Goal: Find specific page/section: Find specific page/section

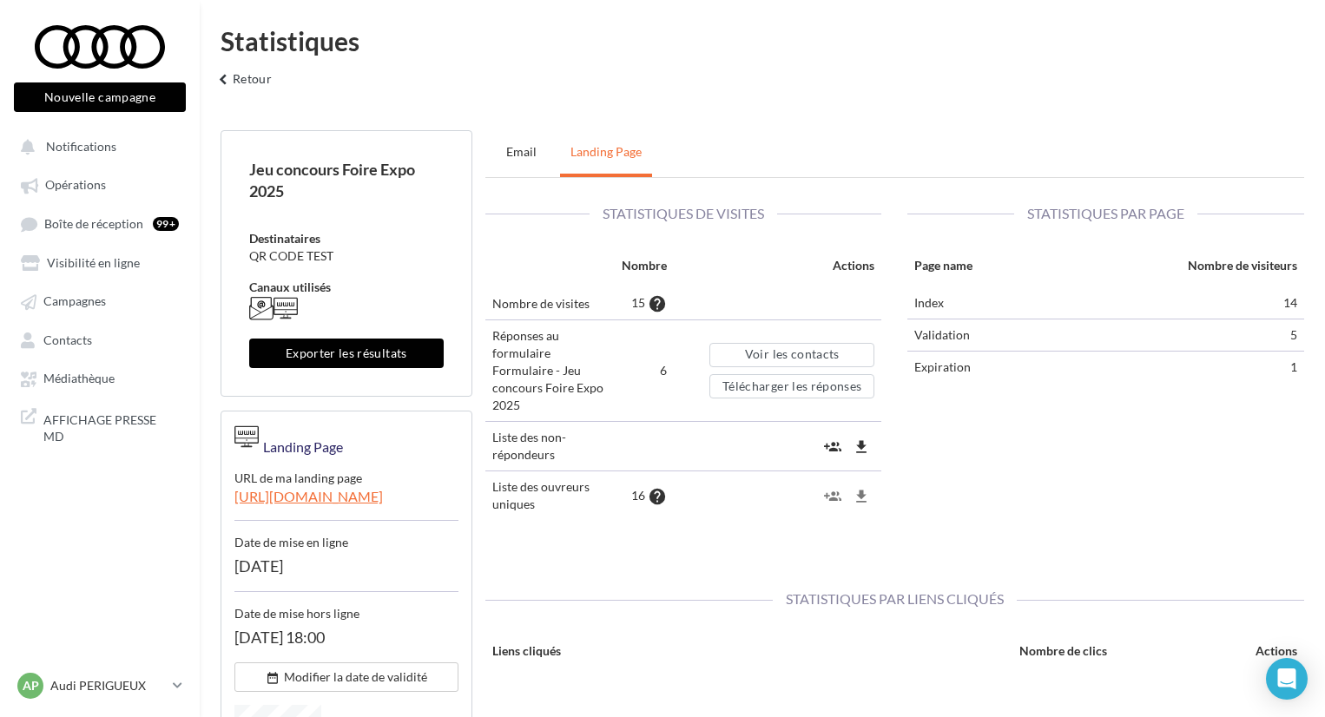
scroll to position [427, 0]
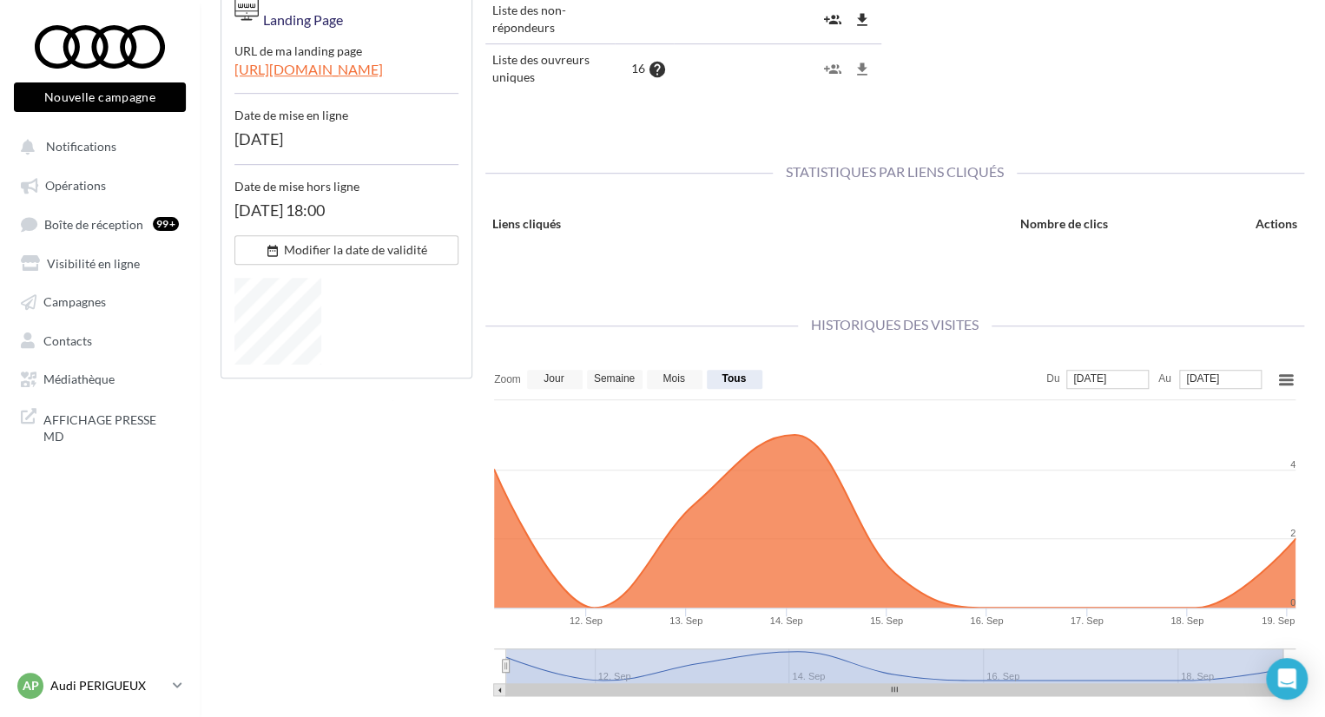
click at [149, 690] on p "Audi PERIGUEUX" at bounding box center [107, 685] width 115 height 17
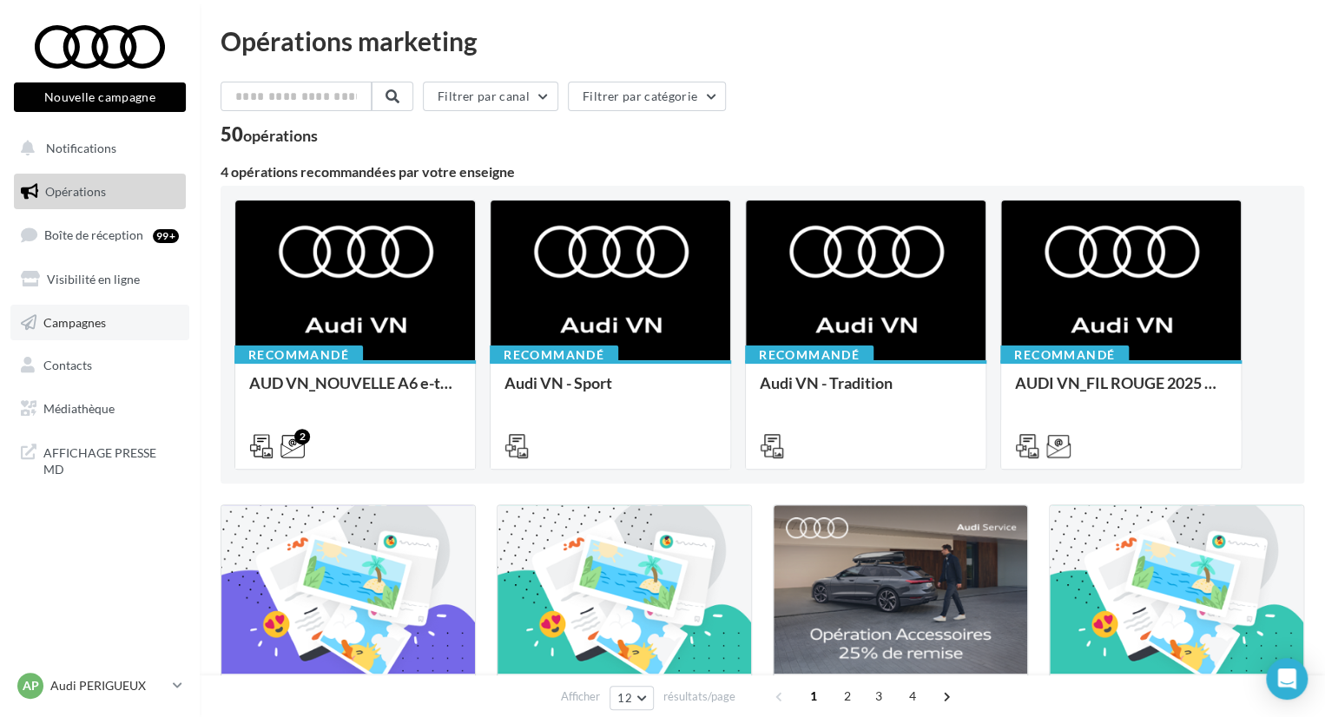
click at [138, 319] on link "Campagnes" at bounding box center [99, 323] width 179 height 36
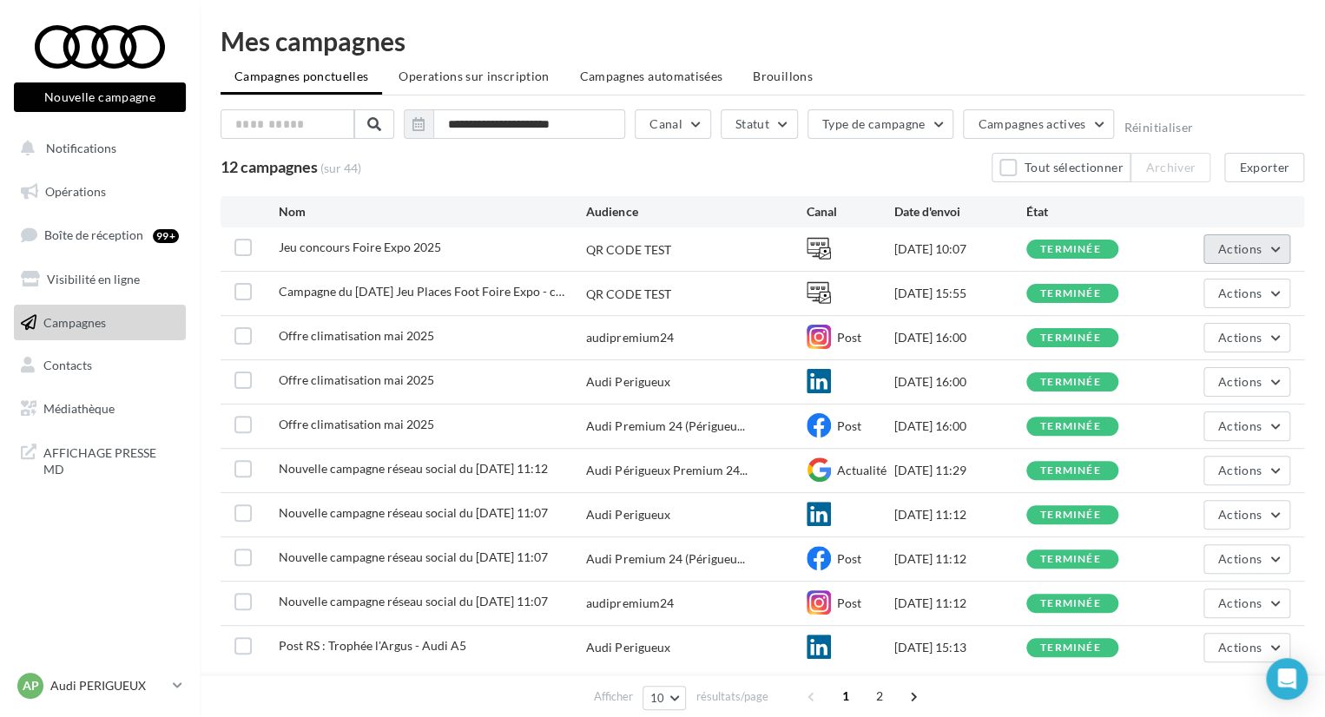
click at [1246, 255] on button "Actions" at bounding box center [1246, 249] width 87 height 30
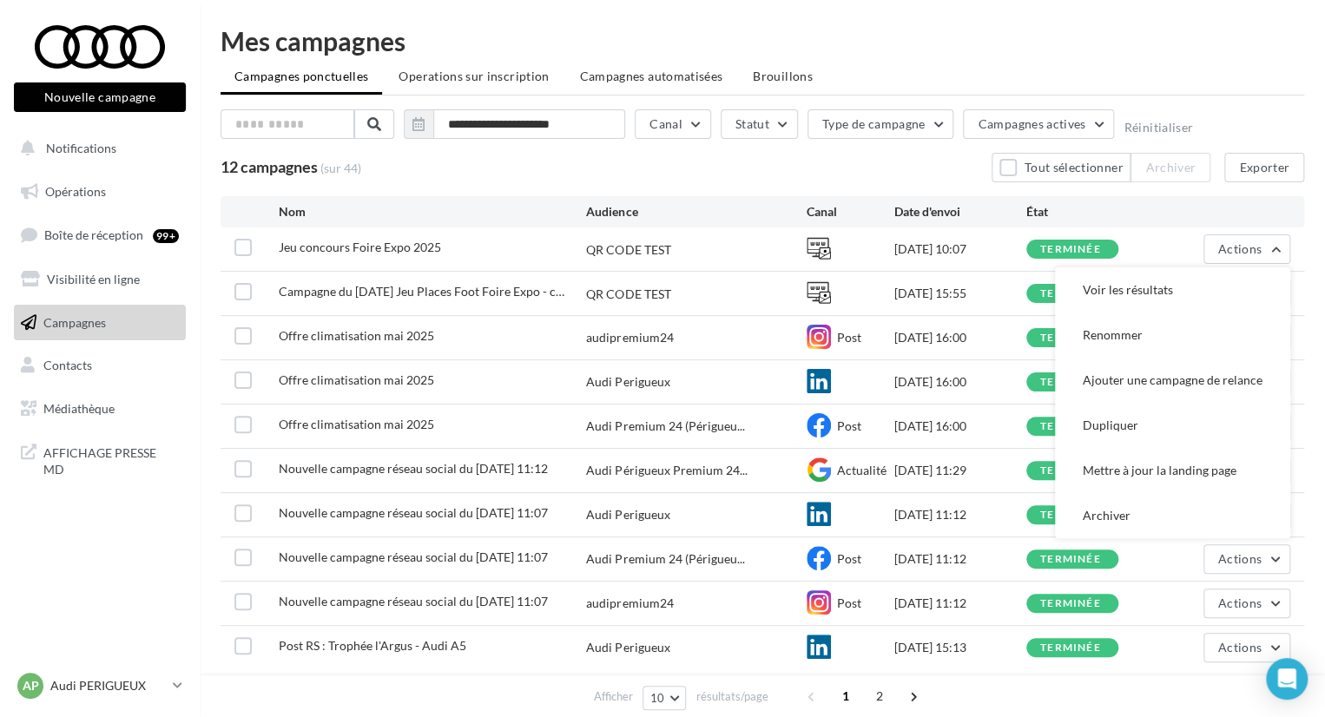
click at [1081, 244] on div "terminée" at bounding box center [1070, 249] width 61 height 11
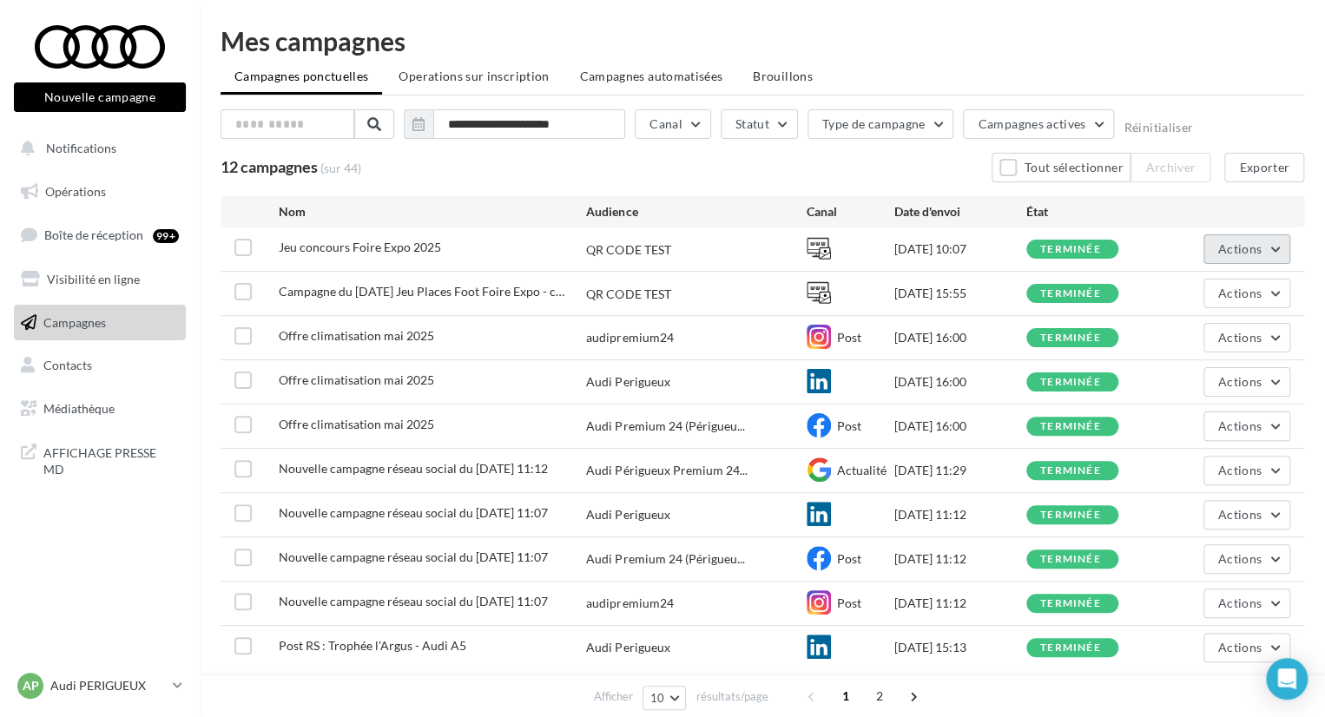
click at [1266, 252] on button "Actions" at bounding box center [1246, 249] width 87 height 30
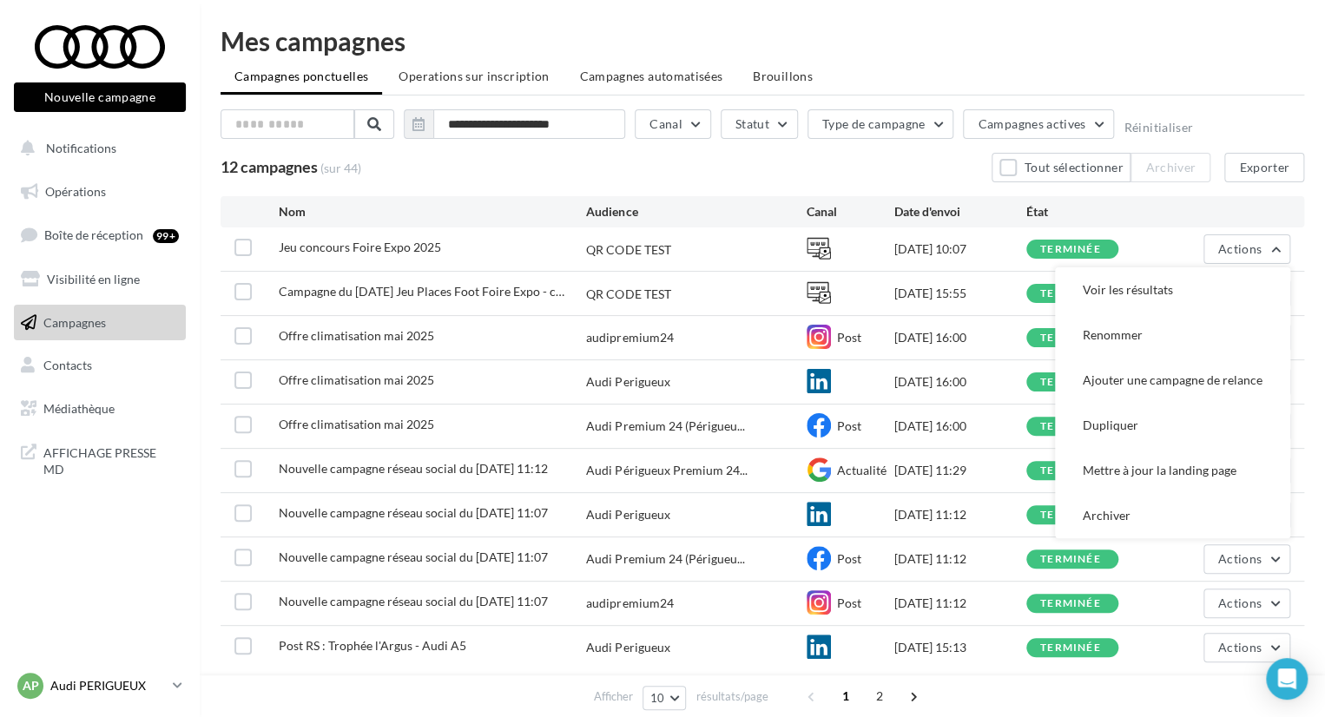
click at [93, 687] on p "Audi PERIGUEUX" at bounding box center [107, 685] width 115 height 17
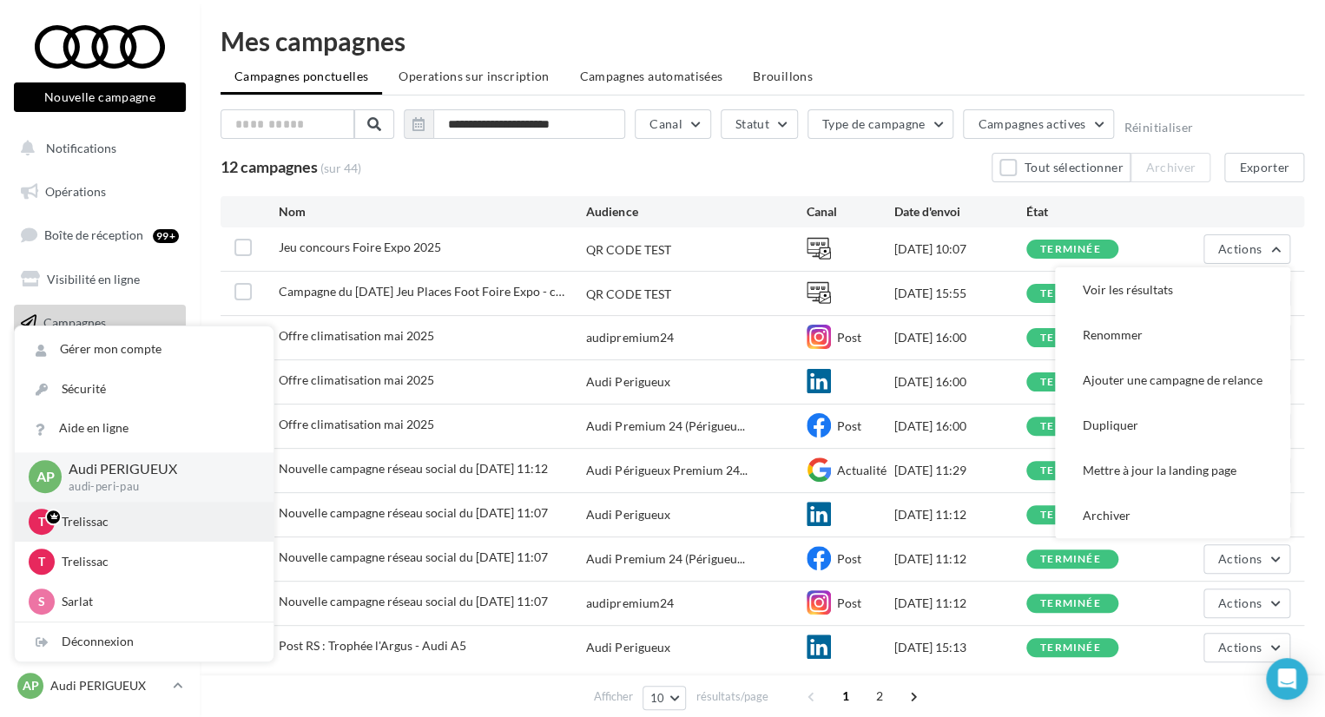
click at [114, 516] on p "Trelissac" at bounding box center [157, 521] width 191 height 17
